Goal: Task Accomplishment & Management: Manage account settings

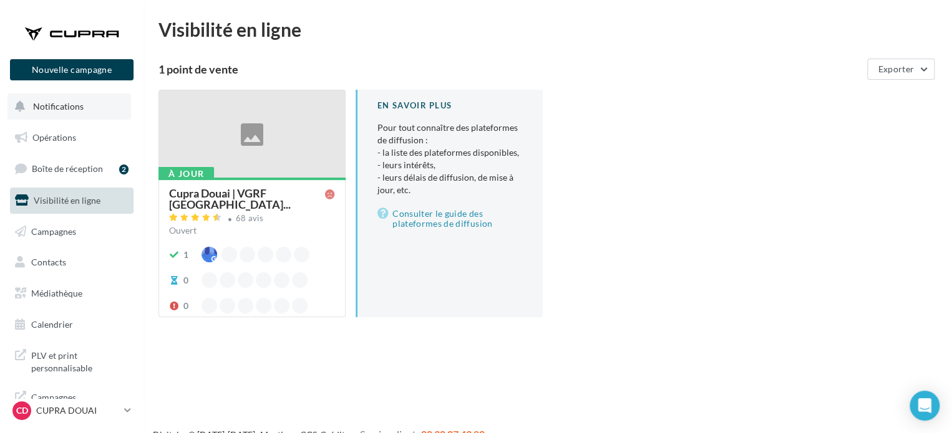
click at [57, 112] on span "Notifications" at bounding box center [58, 106] width 51 height 11
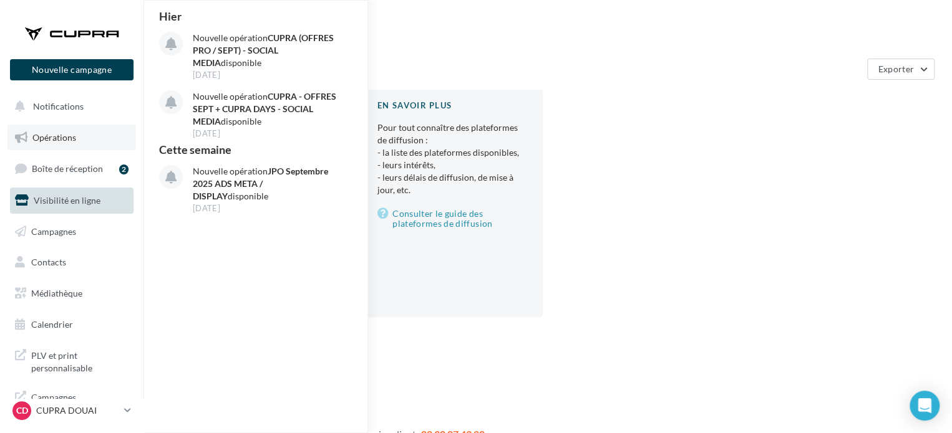
click at [58, 139] on span "Opérations" at bounding box center [54, 137] width 44 height 11
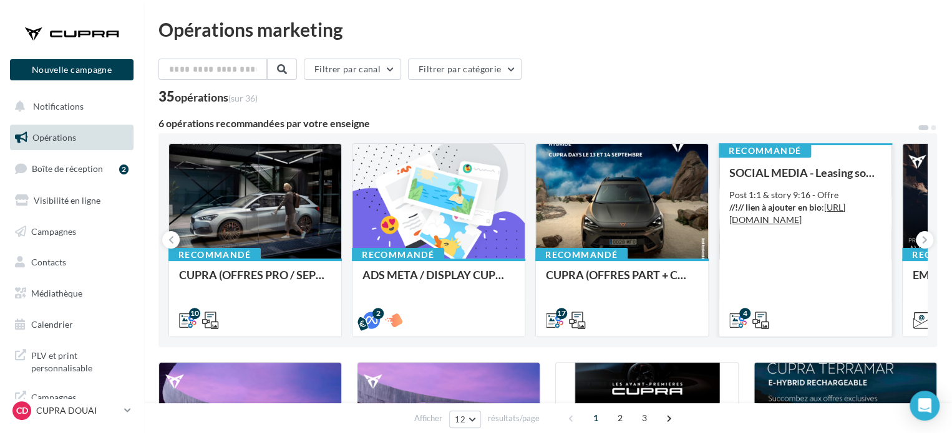
click at [791, 259] on div "SOCIAL MEDIA - Leasing social électrique - CUPRA Born Post 1:1 & story 9:16 - O…" at bounding box center [805, 245] width 152 height 159
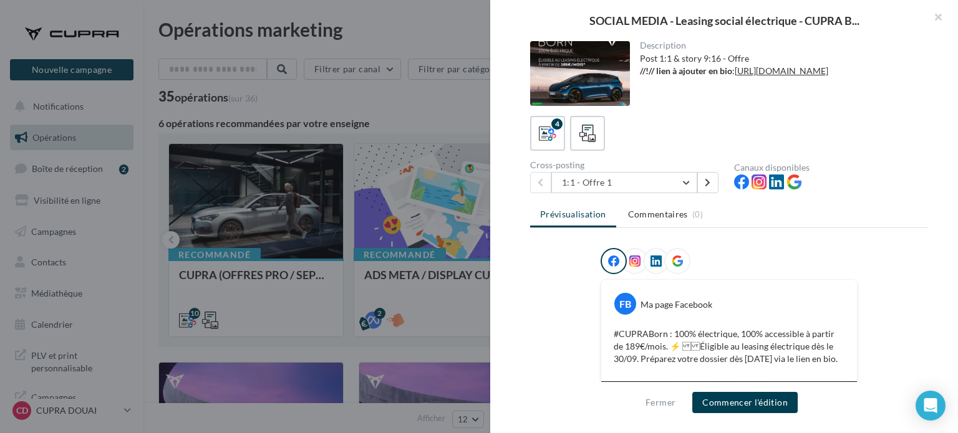
scroll to position [62, 0]
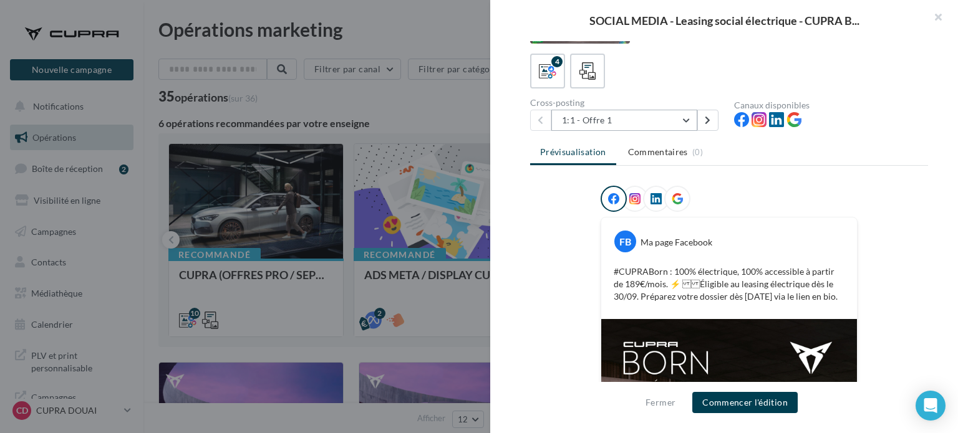
click at [615, 124] on button "1:1 - Offre 1" at bounding box center [624, 120] width 146 height 21
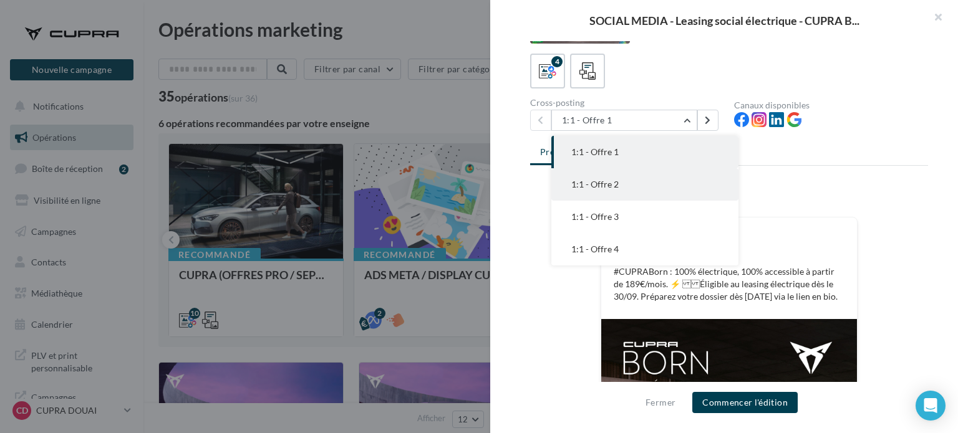
click at [622, 184] on button "1:1 - Offre 2" at bounding box center [644, 184] width 187 height 32
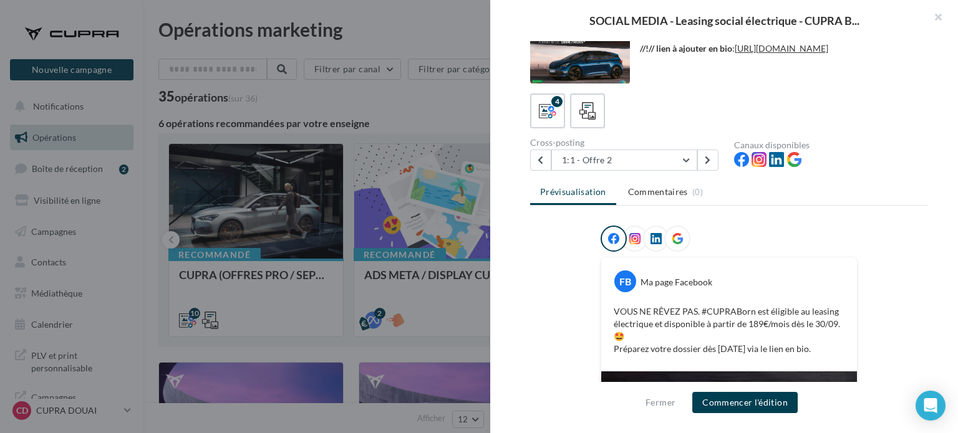
scroll to position [22, 0]
click at [653, 170] on button "1:1 - Offre 2" at bounding box center [624, 160] width 146 height 21
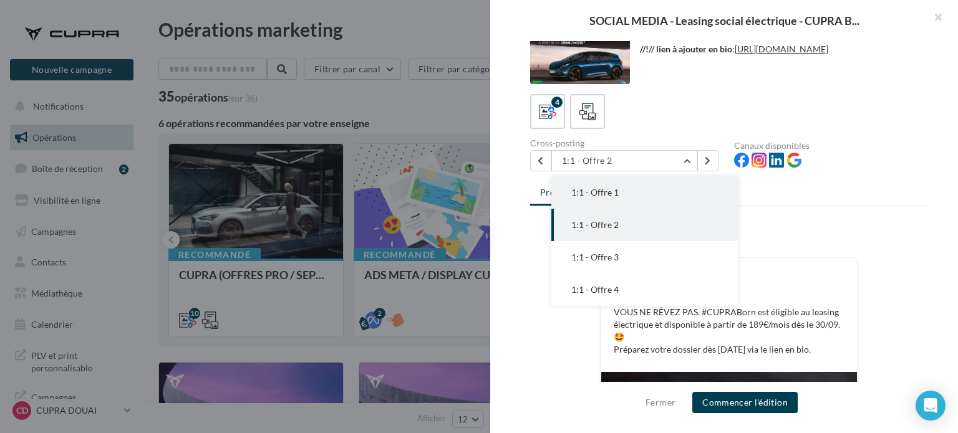
click at [605, 198] on button "1:1 - Offre 1" at bounding box center [644, 192] width 187 height 32
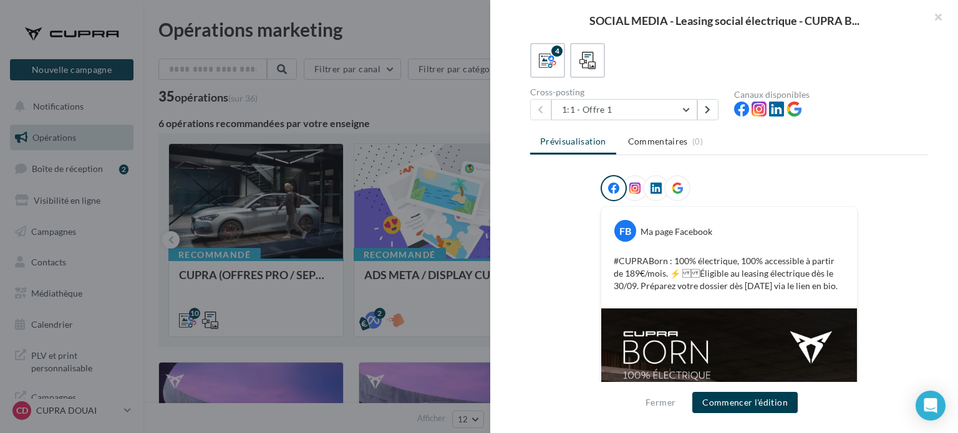
scroll to position [59, 0]
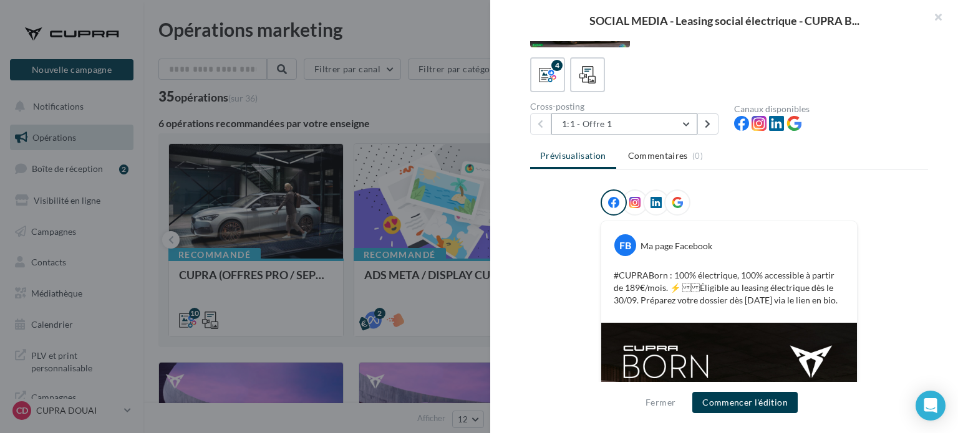
click at [629, 127] on button "1:1 - Offre 1" at bounding box center [624, 123] width 146 height 21
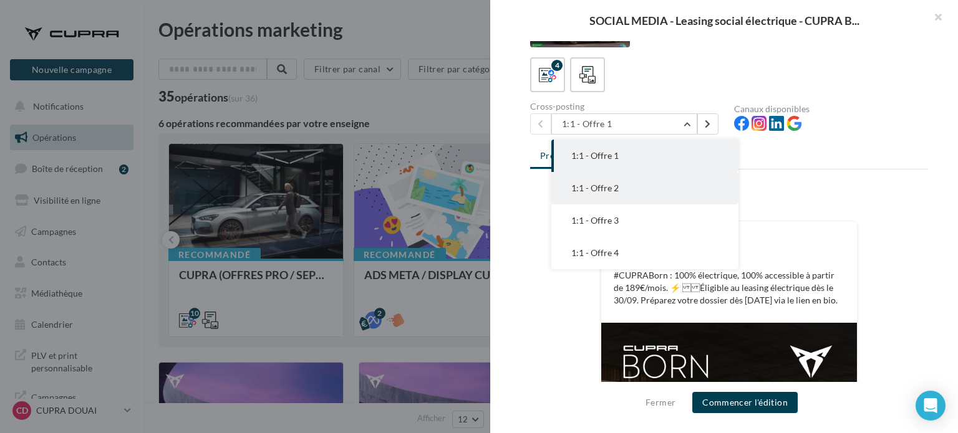
click at [629, 190] on button "1:1 - Offre 2" at bounding box center [644, 188] width 187 height 32
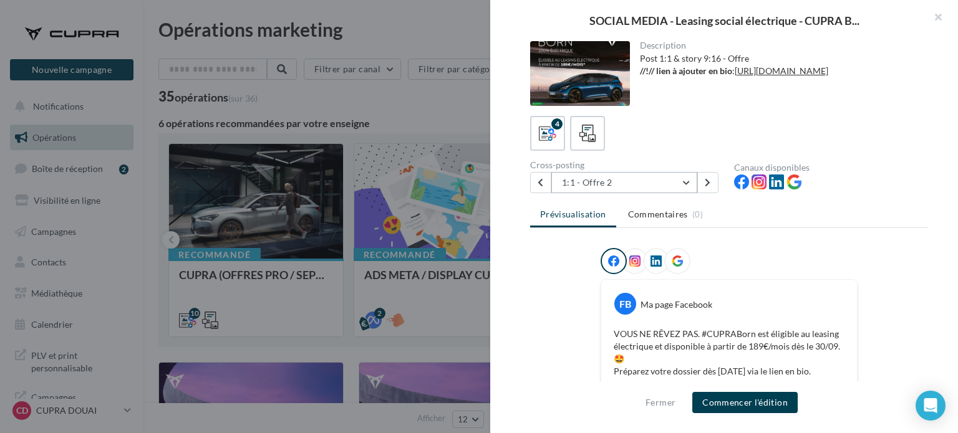
click at [637, 185] on button "1:1 - Offre 2" at bounding box center [624, 182] width 146 height 21
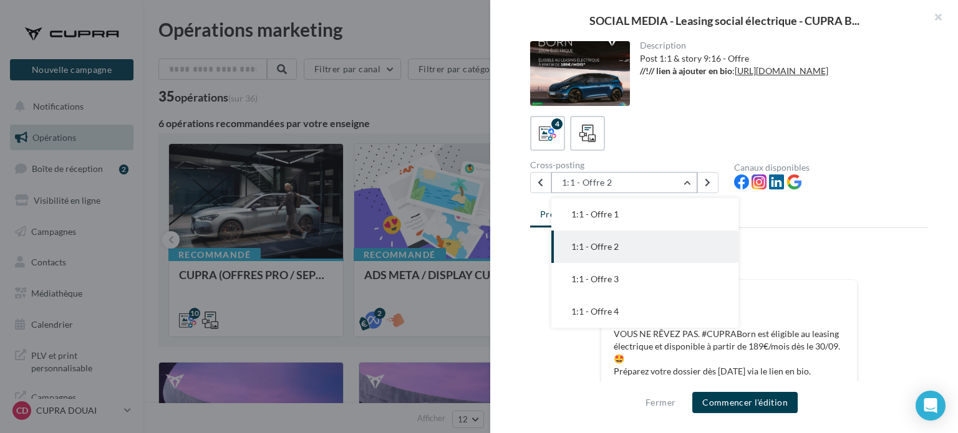
scroll to position [62, 0]
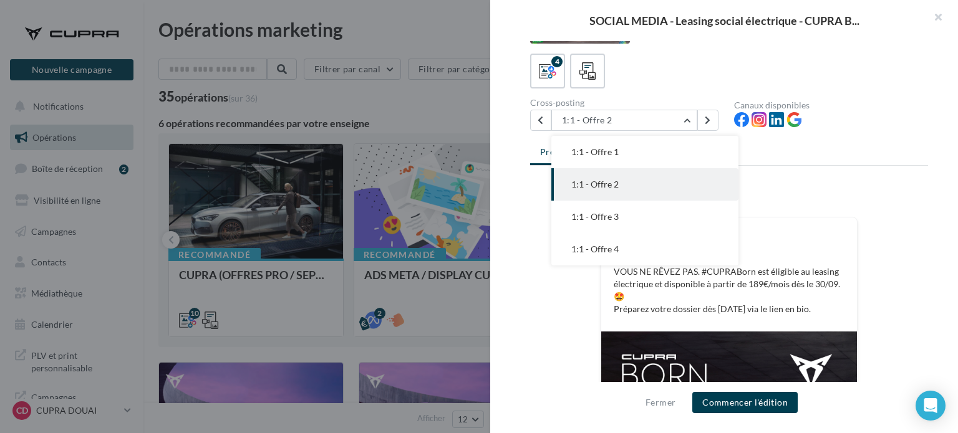
click at [851, 221] on div "FB Ma page Facebook VOUS NE RÊVEZ PAS. #CUPRABorn est éligible au leasing élect…" at bounding box center [729, 275] width 256 height 114
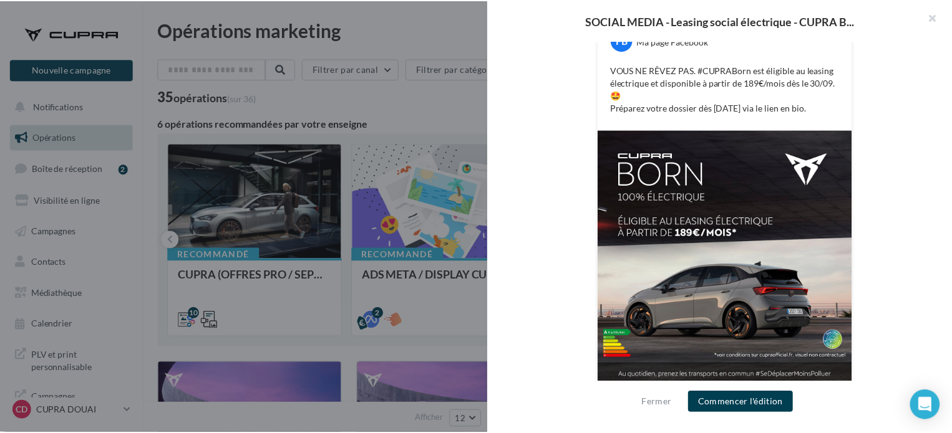
scroll to position [271, 0]
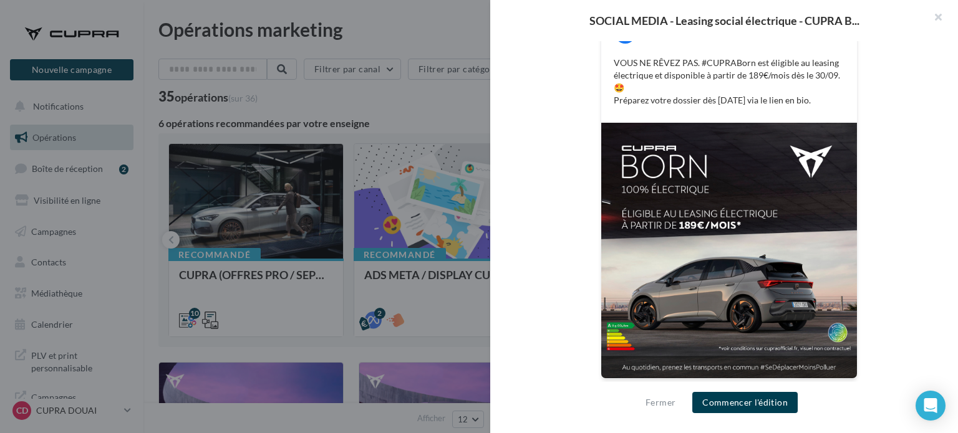
click at [395, 49] on div at bounding box center [479, 216] width 958 height 433
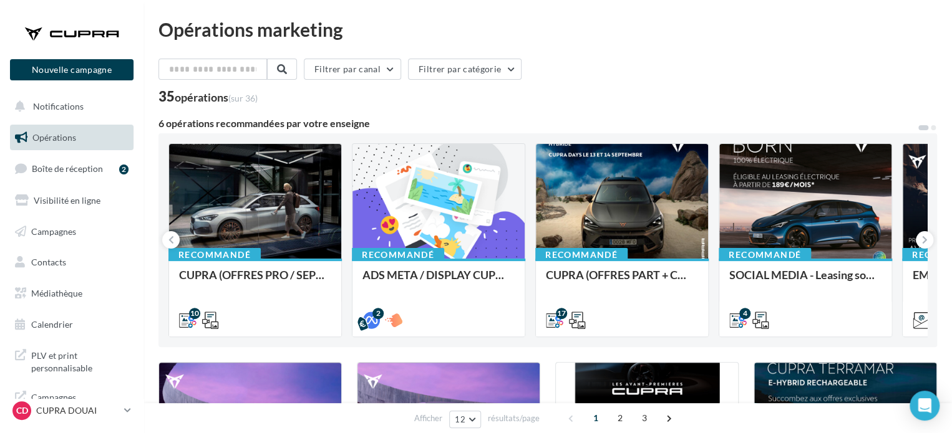
click at [107, 426] on div "CD CUPRA DOUAI cupra_douai" at bounding box center [71, 416] width 143 height 34
click at [105, 415] on p "CUPRA DOUAI" at bounding box center [77, 411] width 83 height 12
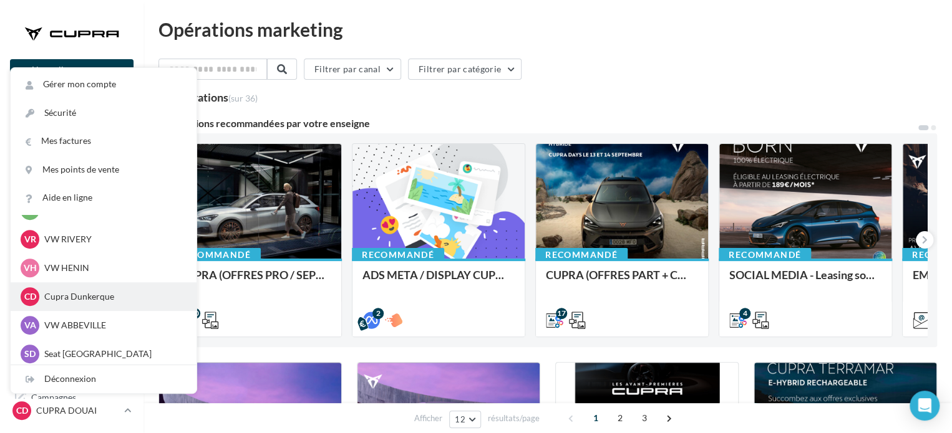
scroll to position [459, 0]
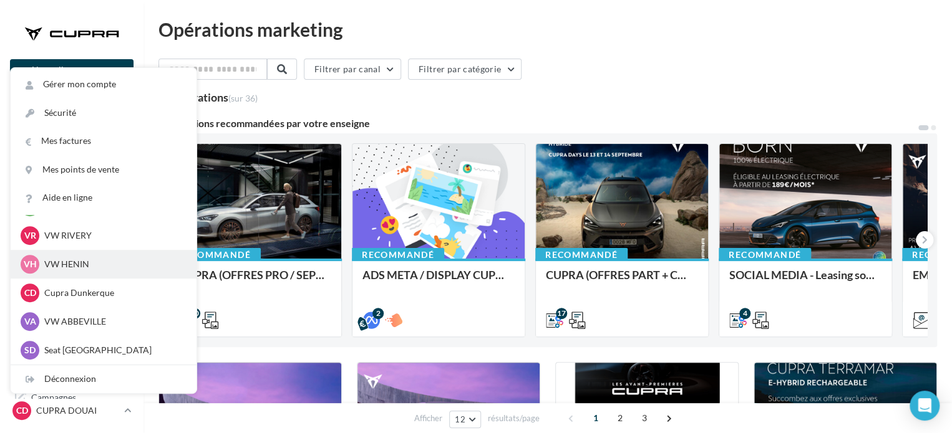
click at [57, 271] on div "VH VW HENIN vw-hen-fre" at bounding box center [104, 264] width 166 height 19
